Goal: Information Seeking & Learning: Understand process/instructions

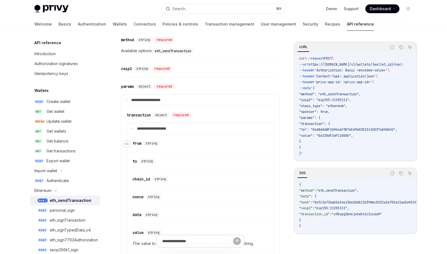
scroll to position [260, 0]
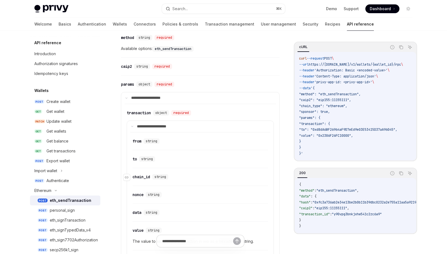
click at [151, 179] on div "​ chain_id string" at bounding box center [151, 176] width 38 height 5
click at [164, 177] on span "string" at bounding box center [160, 177] width 12 height 4
click at [141, 177] on div "chain_id" at bounding box center [141, 176] width 18 height 5
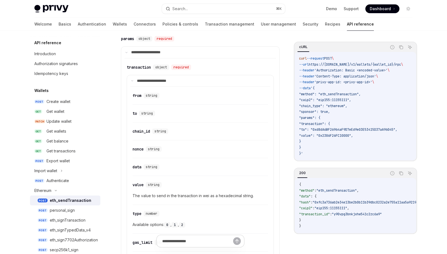
scroll to position [294, 0]
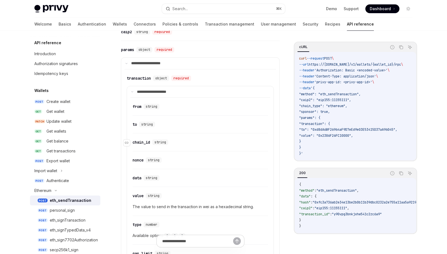
click at [145, 142] on div "chain_id" at bounding box center [141, 142] width 18 height 5
click at [127, 143] on icon "Navigate to header" at bounding box center [127, 143] width 4 height 2
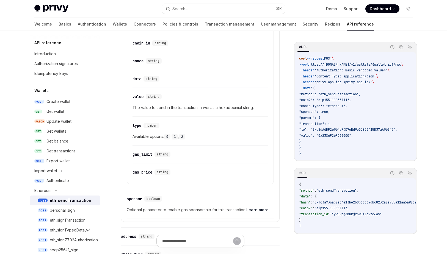
scroll to position [397, 0]
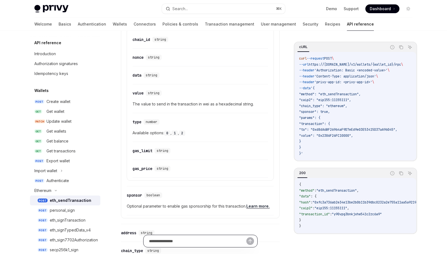
click at [182, 238] on input "text" at bounding box center [197, 241] width 97 height 12
type input "*"
type input "**********"
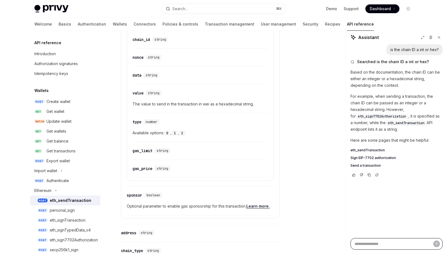
type textarea "*"
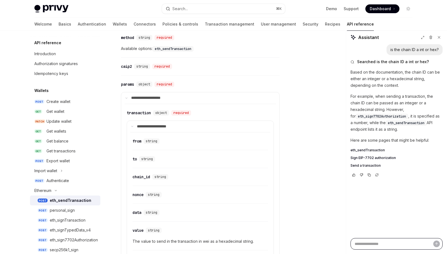
scroll to position [260, 0]
